Goal: Task Accomplishment & Management: Manage account settings

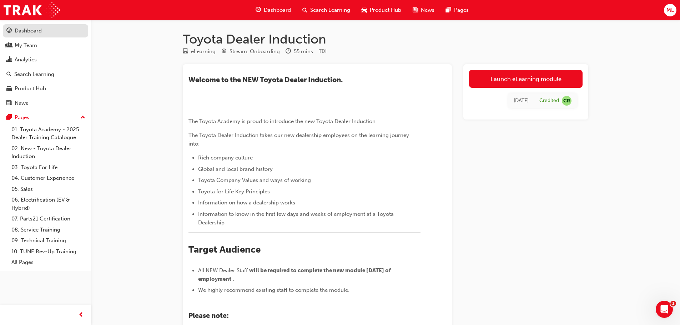
click at [26, 29] on div "Dashboard" at bounding box center [28, 31] width 27 height 8
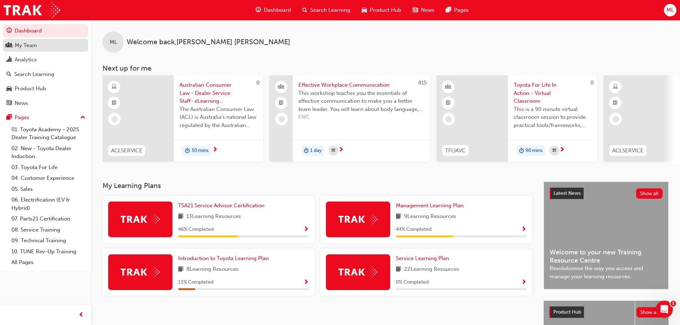
click at [58, 47] on div "My Team" at bounding box center [45, 45] width 78 height 9
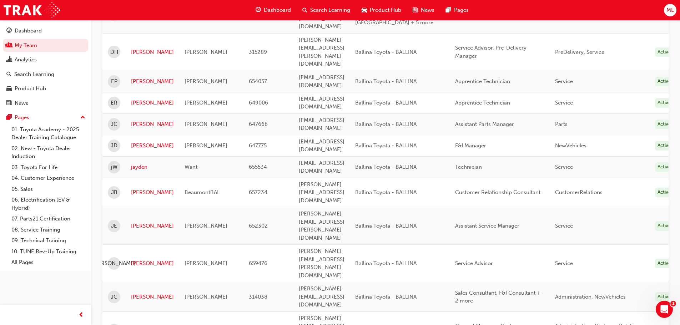
scroll to position [393, 0]
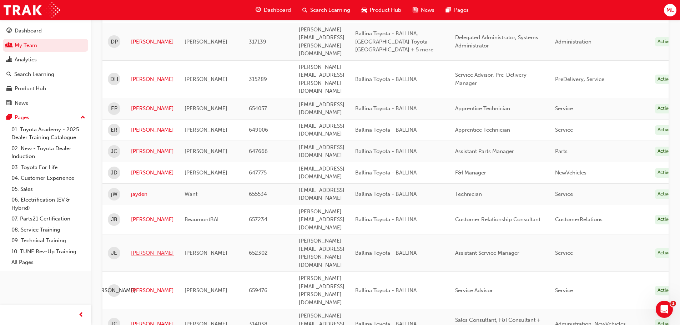
click at [141, 249] on link "[PERSON_NAME]" at bounding box center [152, 253] width 43 height 8
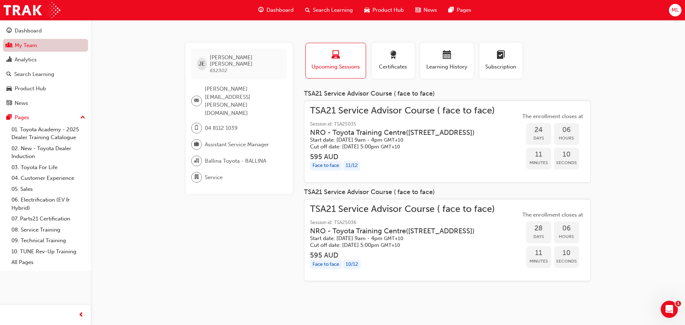
click at [11, 42] on span "people-icon" at bounding box center [8, 45] width 5 height 6
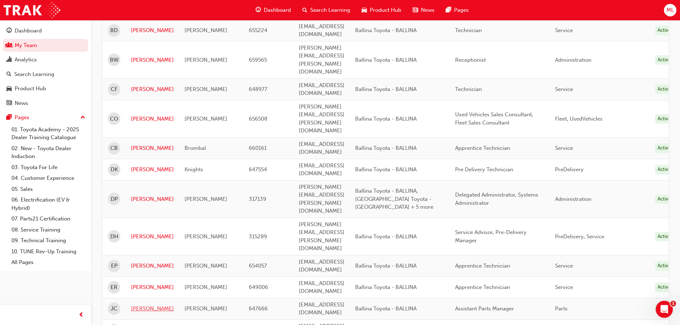
scroll to position [250, 0]
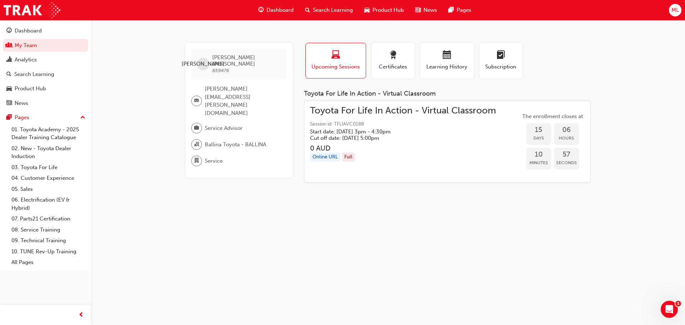
click at [331, 66] on span "Upcoming Sessions" at bounding box center [335, 67] width 49 height 8
click at [331, 54] on div "button" at bounding box center [335, 56] width 49 height 11
click at [35, 74] on div "Search Learning" at bounding box center [34, 74] width 40 height 8
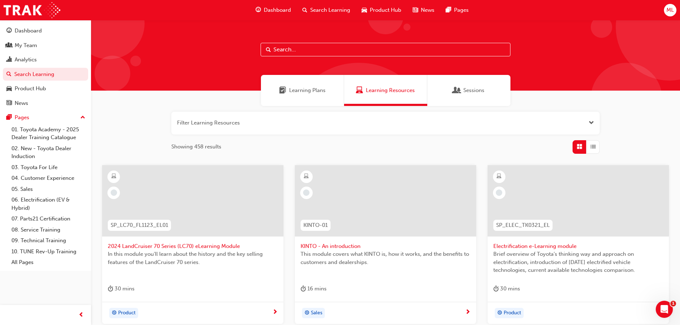
click at [473, 92] on span "Sessions" at bounding box center [473, 90] width 21 height 8
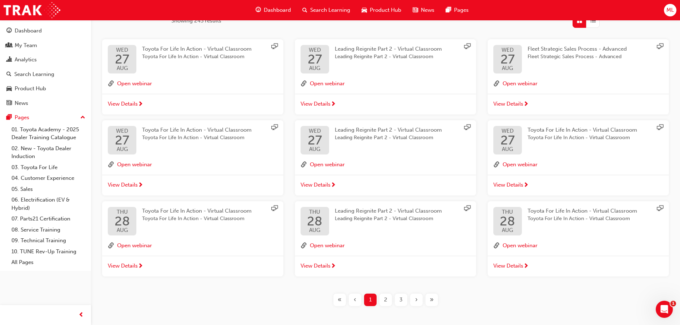
scroll to position [143, 0]
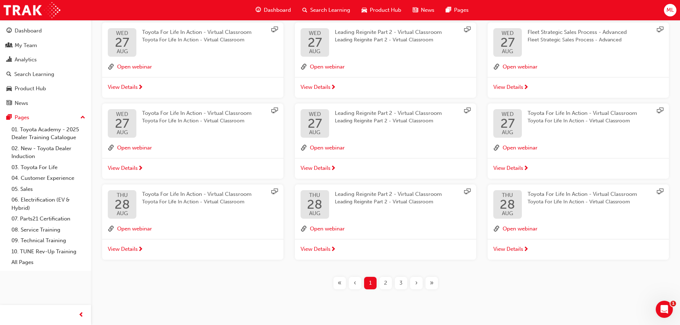
click at [385, 282] on span "2" at bounding box center [385, 283] width 3 height 8
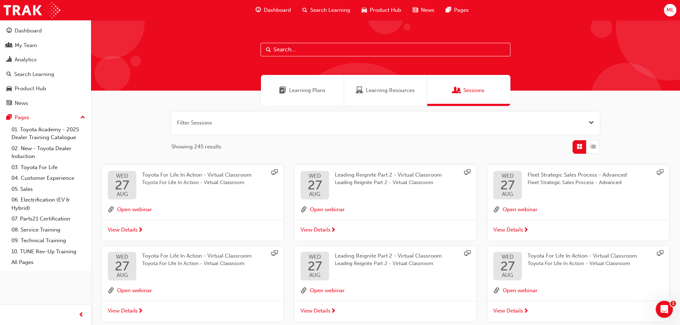
click at [291, 47] on input "text" at bounding box center [386, 50] width 250 height 14
type input "service advisor"
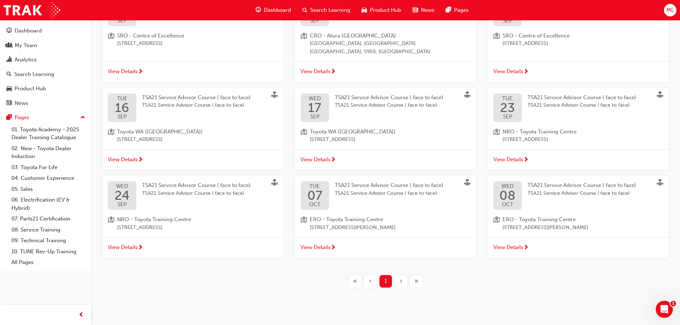
scroll to position [174, 0]
click at [118, 191] on span "24" at bounding box center [122, 194] width 15 height 13
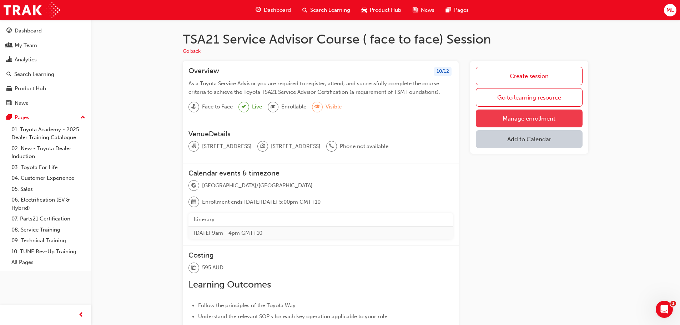
click at [528, 118] on link "Manage enrollment" at bounding box center [529, 119] width 107 height 18
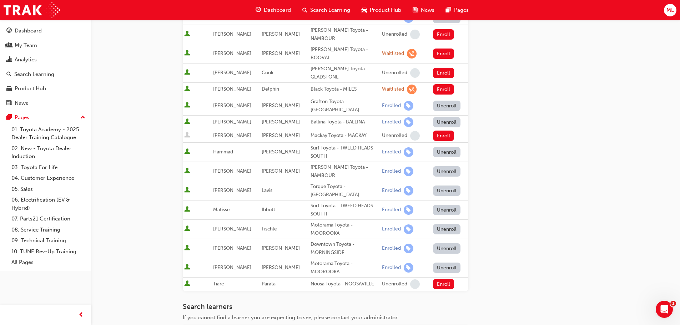
scroll to position [178, 0]
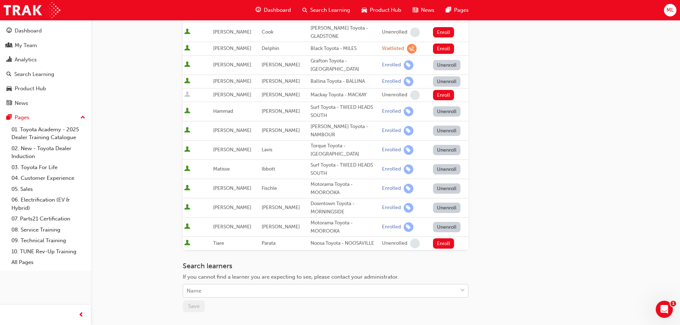
click at [219, 285] on div "Name" at bounding box center [320, 291] width 274 height 12
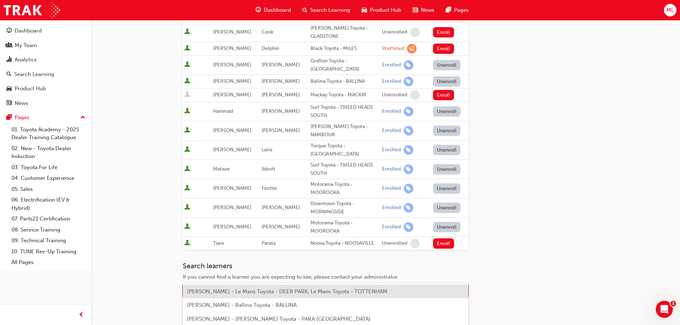
type input "[PERSON_NAME]"
click at [208, 291] on span "[PERSON_NAME] - Ballina Toyota - BALLINA" at bounding box center [242, 291] width 110 height 6
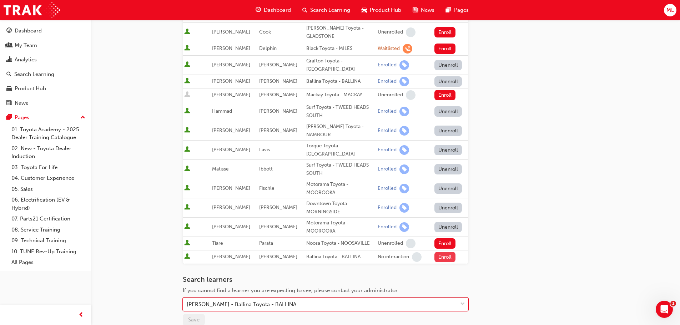
click at [442, 252] on button "Enroll" at bounding box center [444, 257] width 21 height 10
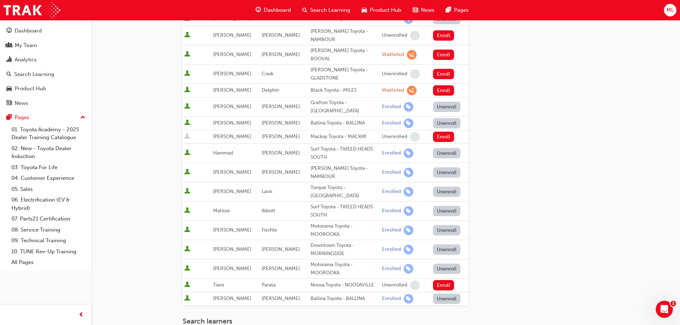
scroll to position [143, 0]
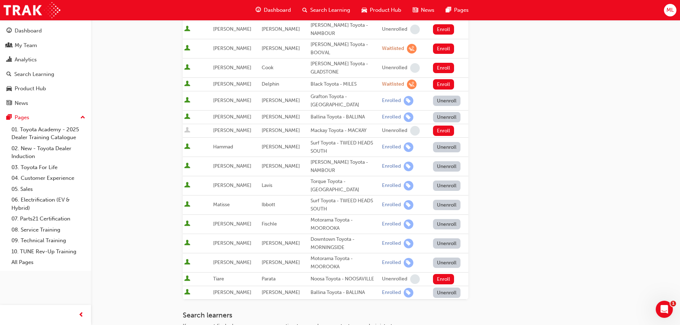
click at [437, 112] on button "Unenroll" at bounding box center [447, 117] width 28 height 10
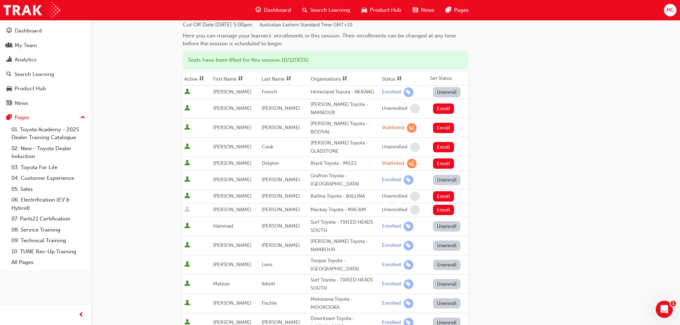
scroll to position [36, 0]
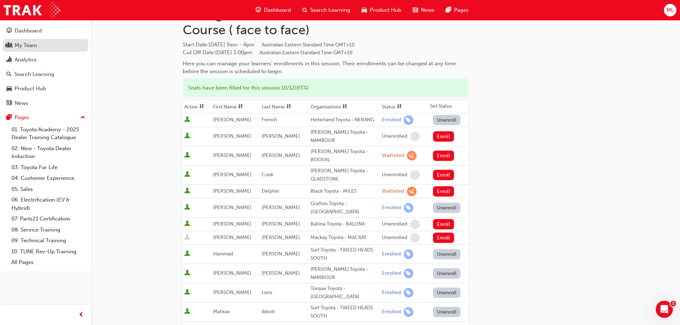
click at [19, 45] on div "My Team" at bounding box center [26, 45] width 22 height 8
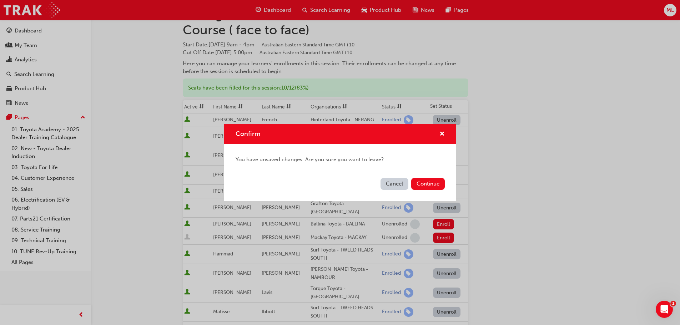
click at [399, 183] on button "Cancel" at bounding box center [394, 184] width 28 height 12
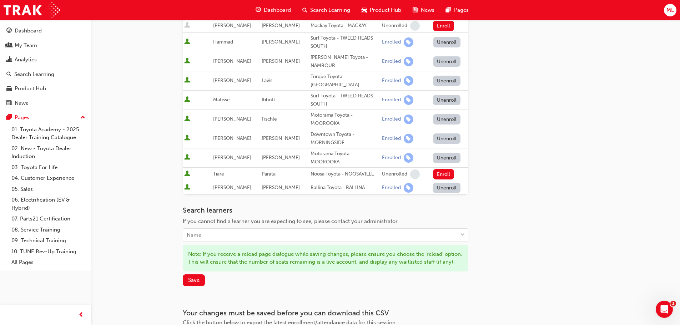
scroll to position [250, 0]
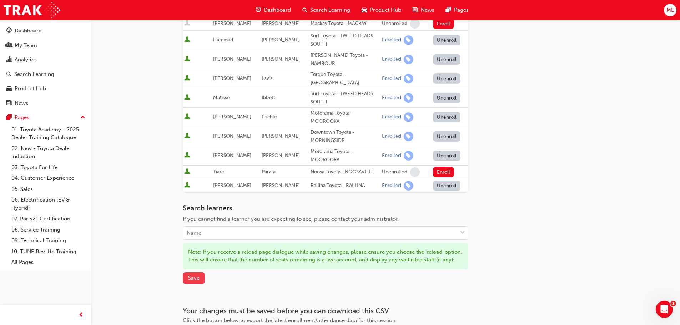
click at [186, 272] on button "Save" at bounding box center [194, 278] width 22 height 12
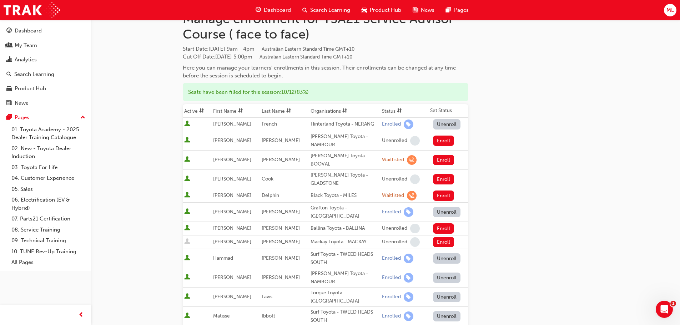
scroll to position [107, 0]
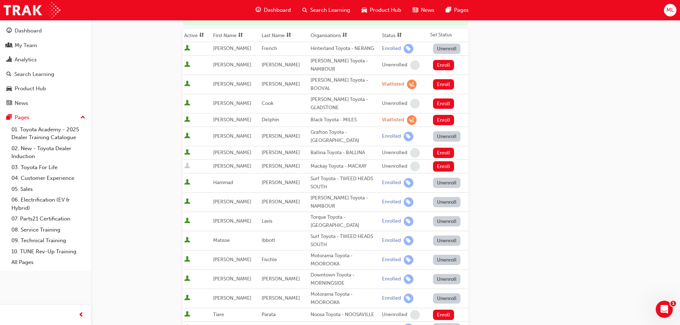
click at [231, 35] on th "First Name" at bounding box center [236, 36] width 49 height 14
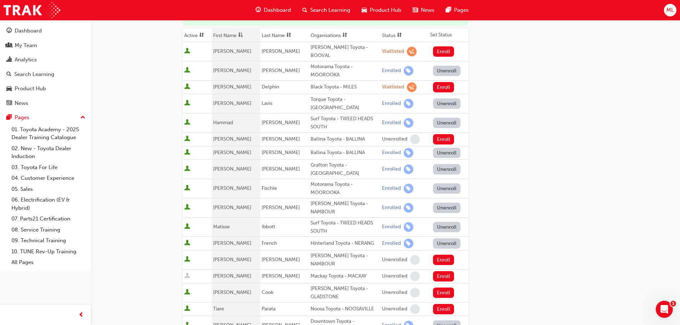
click at [227, 38] on th "First Name" at bounding box center [236, 36] width 49 height 14
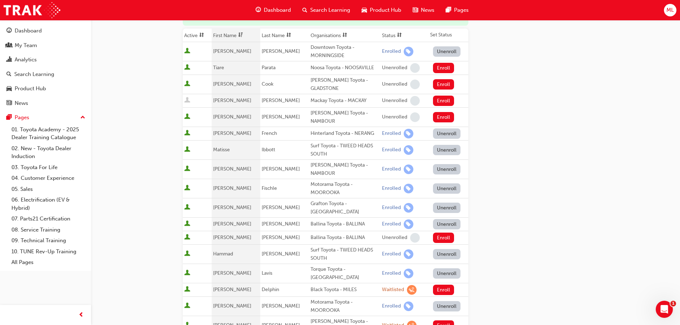
click at [275, 35] on th "Last Name" at bounding box center [284, 36] width 49 height 14
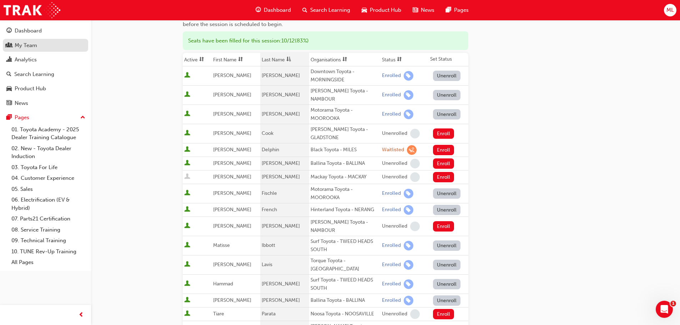
scroll to position [71, 0]
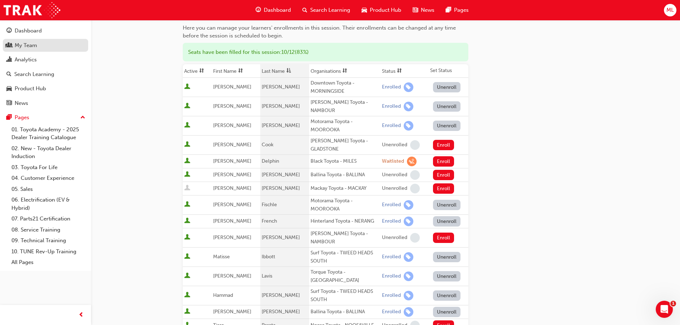
click at [30, 45] on div "My Team" at bounding box center [26, 45] width 22 height 8
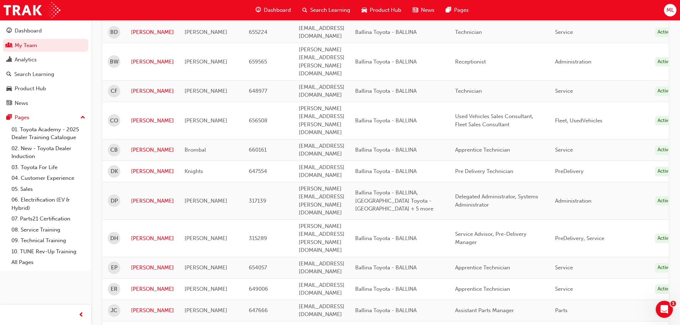
scroll to position [250, 0]
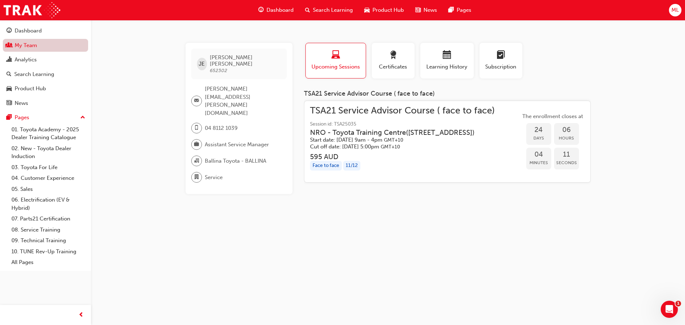
click at [21, 49] on link "My Team" at bounding box center [45, 45] width 85 height 13
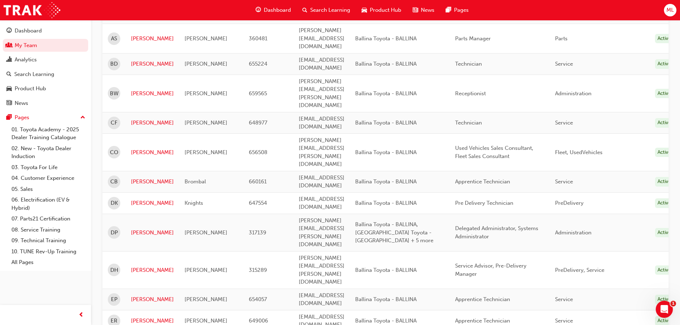
scroll to position [214, 0]
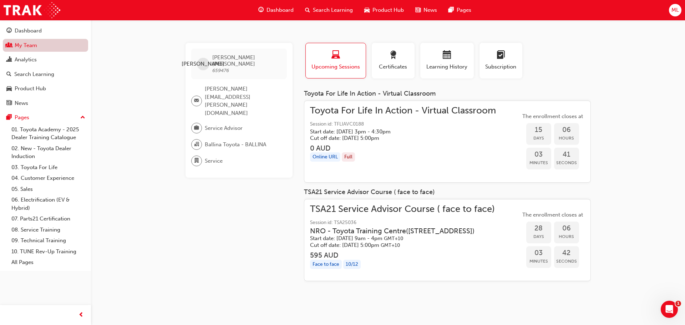
click at [29, 46] on link "My Team" at bounding box center [45, 45] width 85 height 13
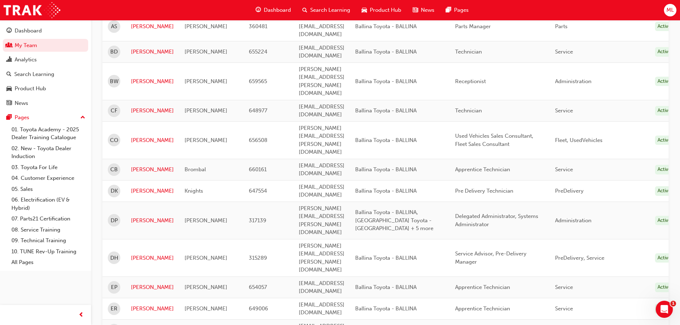
scroll to position [214, 0]
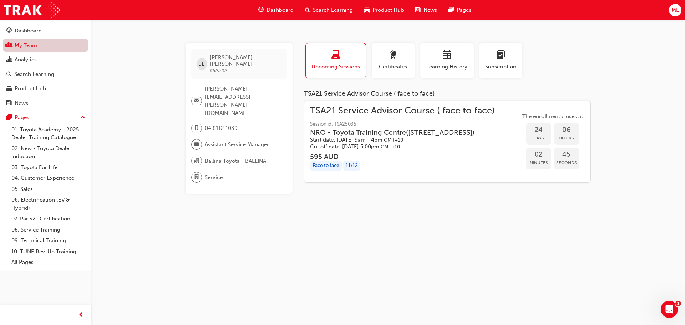
click at [38, 46] on link "My Team" at bounding box center [45, 45] width 85 height 13
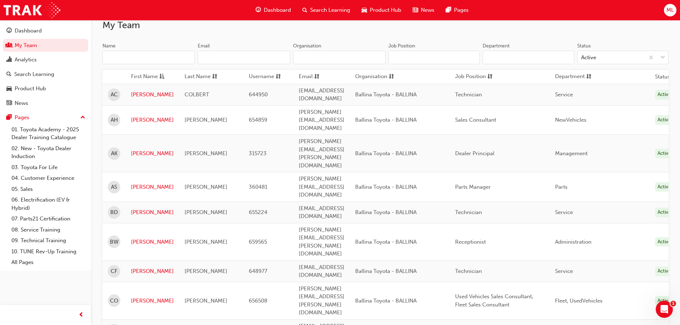
scroll to position [71, 0]
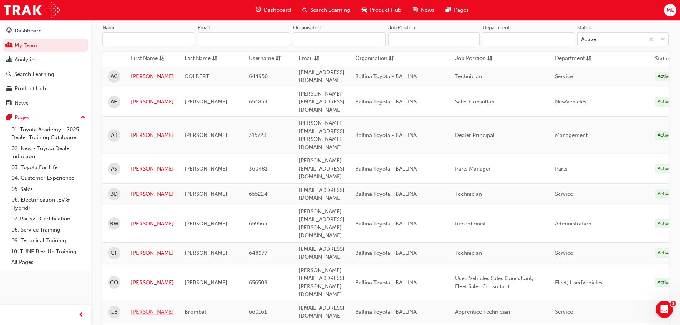
click at [140, 308] on link "[PERSON_NAME]" at bounding box center [152, 312] width 43 height 8
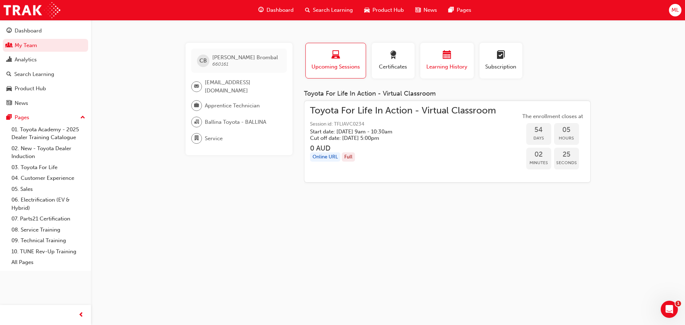
click at [442, 56] on div "button" at bounding box center [447, 56] width 43 height 11
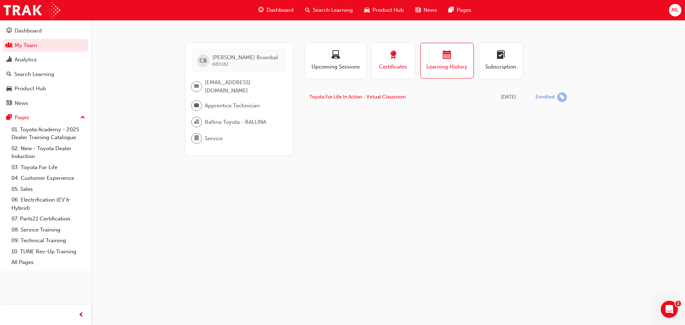
click at [392, 56] on span "award-icon" at bounding box center [393, 56] width 9 height 10
click at [504, 59] on span "learningplan-icon" at bounding box center [501, 56] width 9 height 10
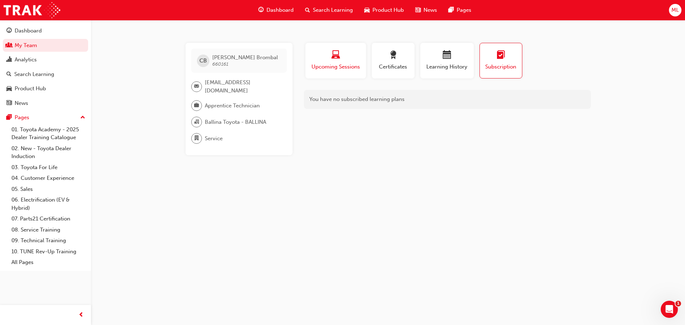
click at [343, 59] on div "button" at bounding box center [336, 56] width 50 height 11
